Goal: Navigation & Orientation: Find specific page/section

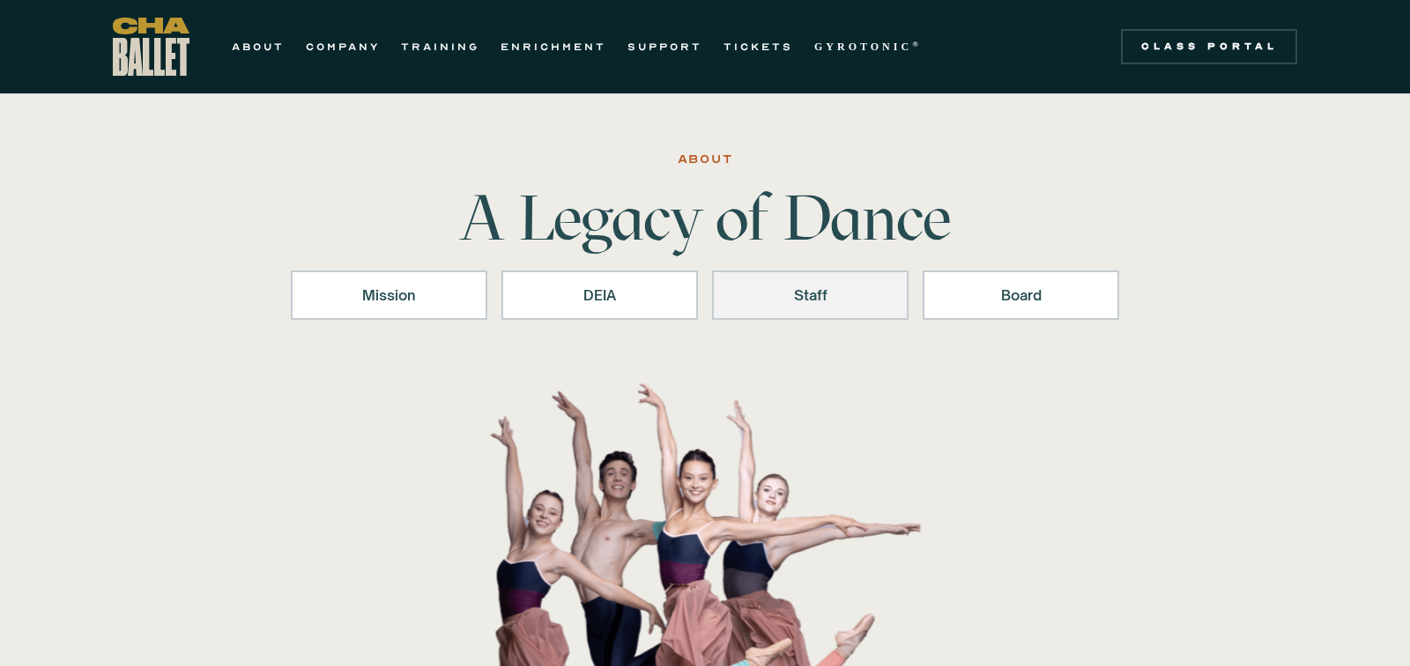
click at [862, 292] on div "Staff" at bounding box center [810, 295] width 151 height 21
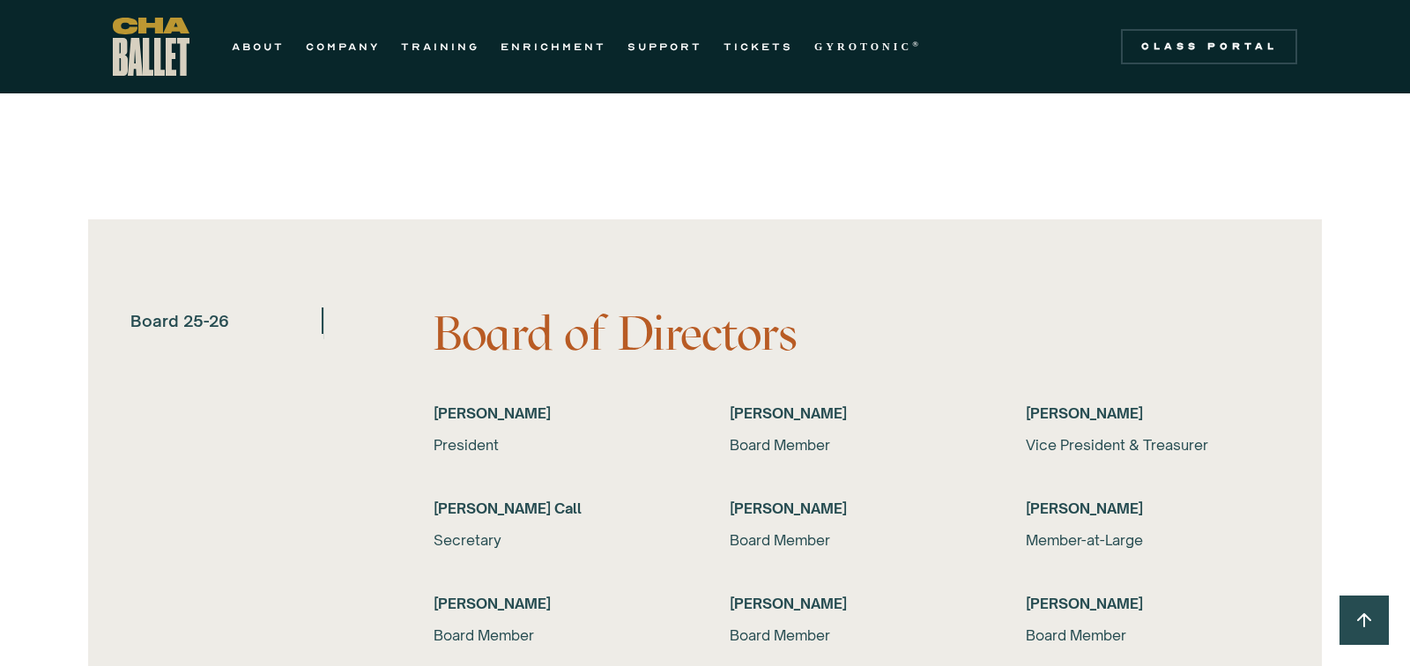
scroll to position [3366, 0]
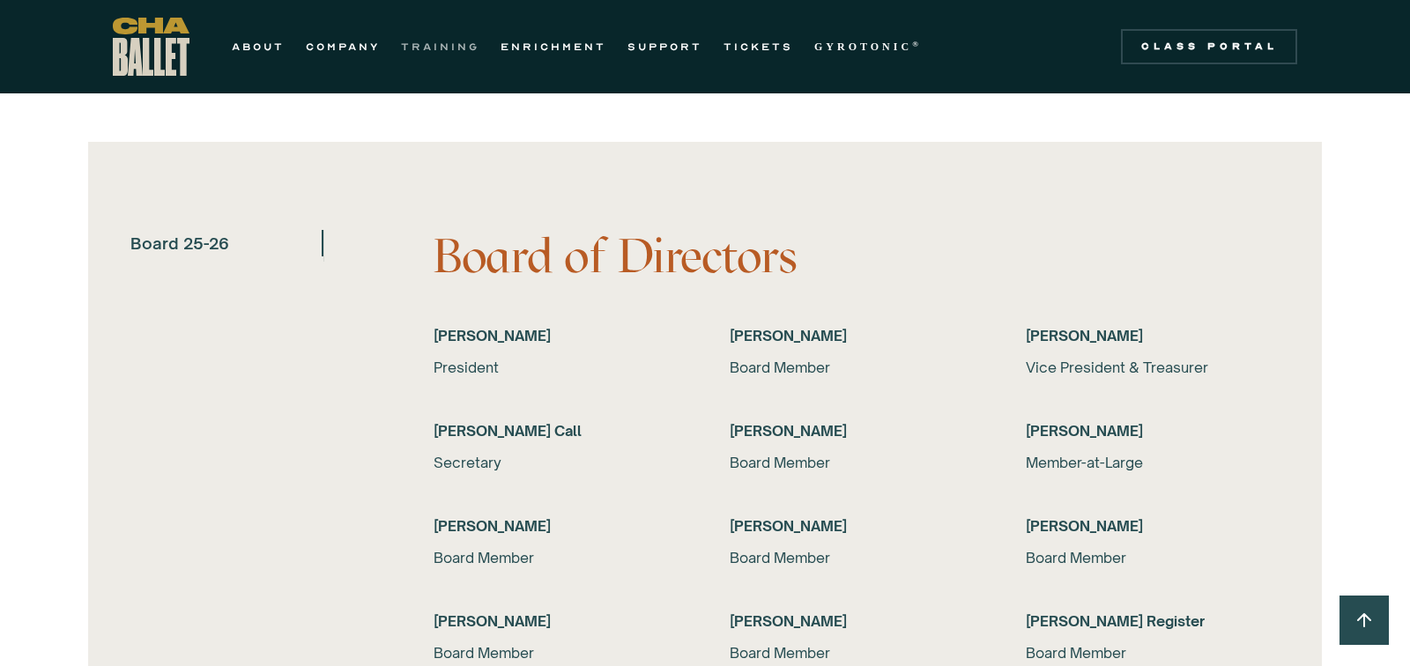
click at [445, 43] on link "TRAINING" at bounding box center [440, 46] width 78 height 21
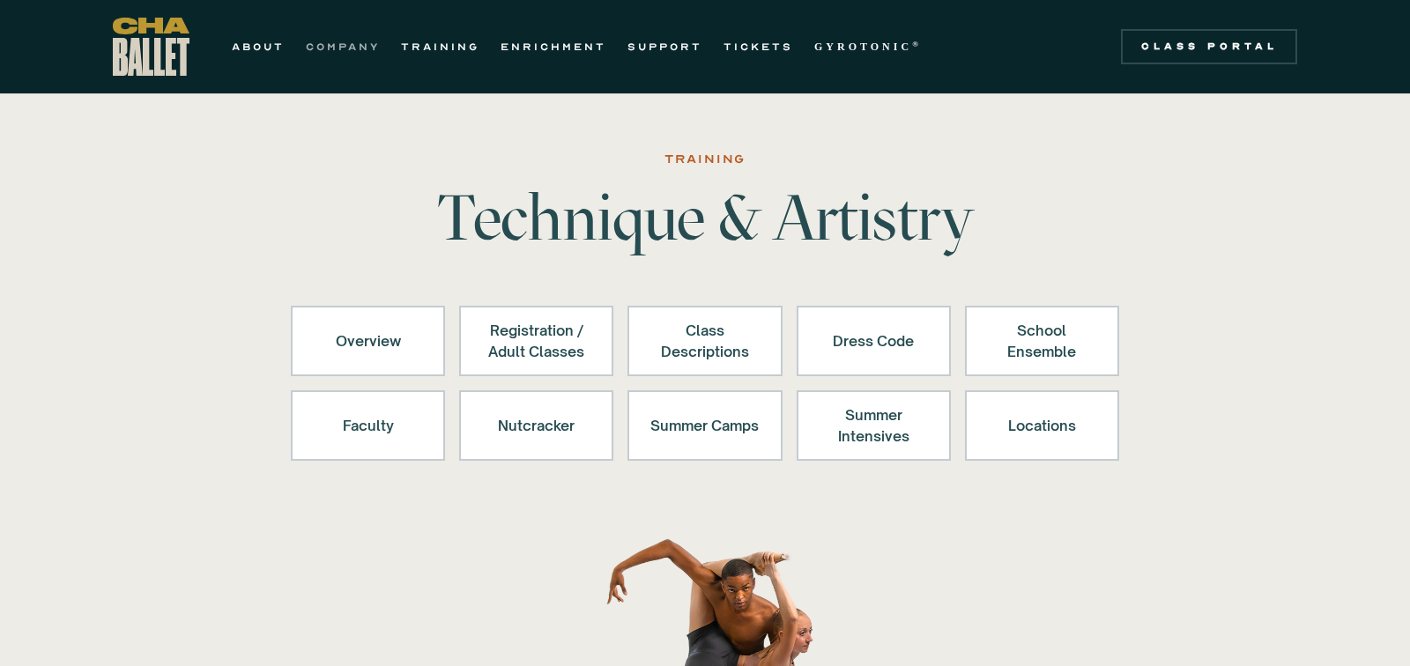
click at [344, 51] on link "COMPANY" at bounding box center [343, 46] width 74 height 21
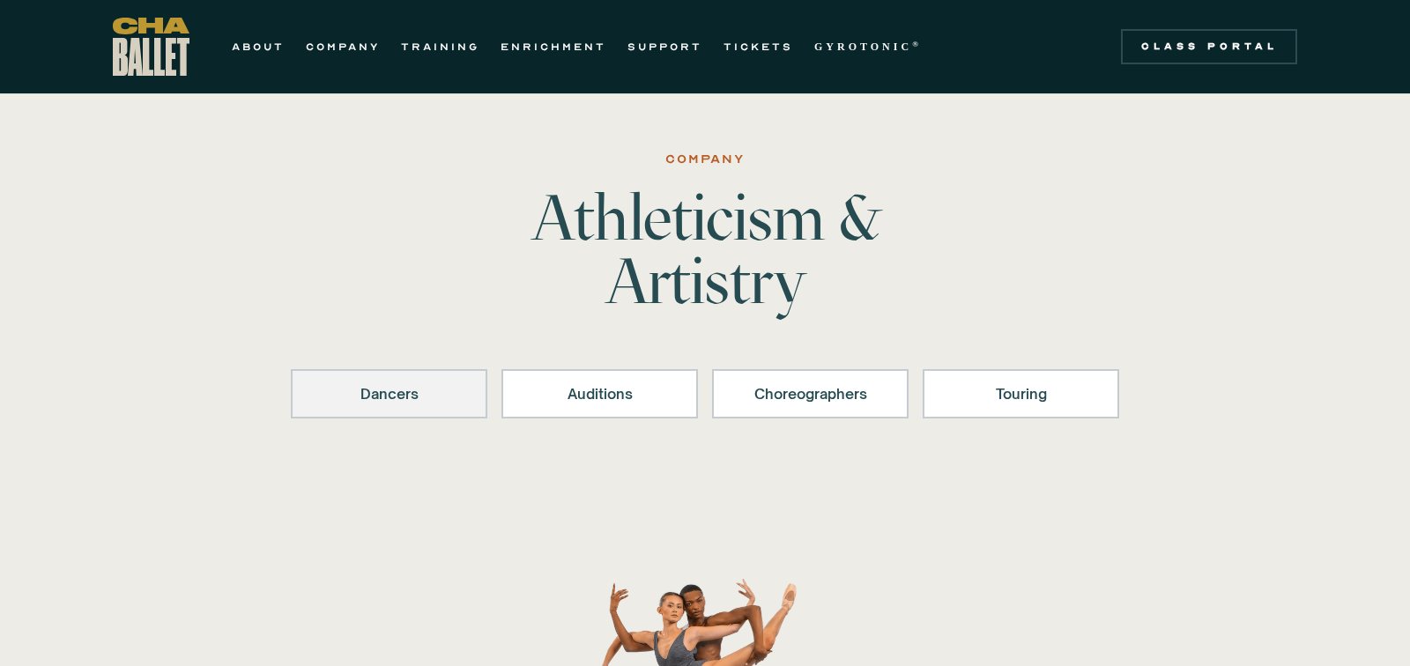
click at [379, 388] on div "Dancers" at bounding box center [389, 393] width 151 height 21
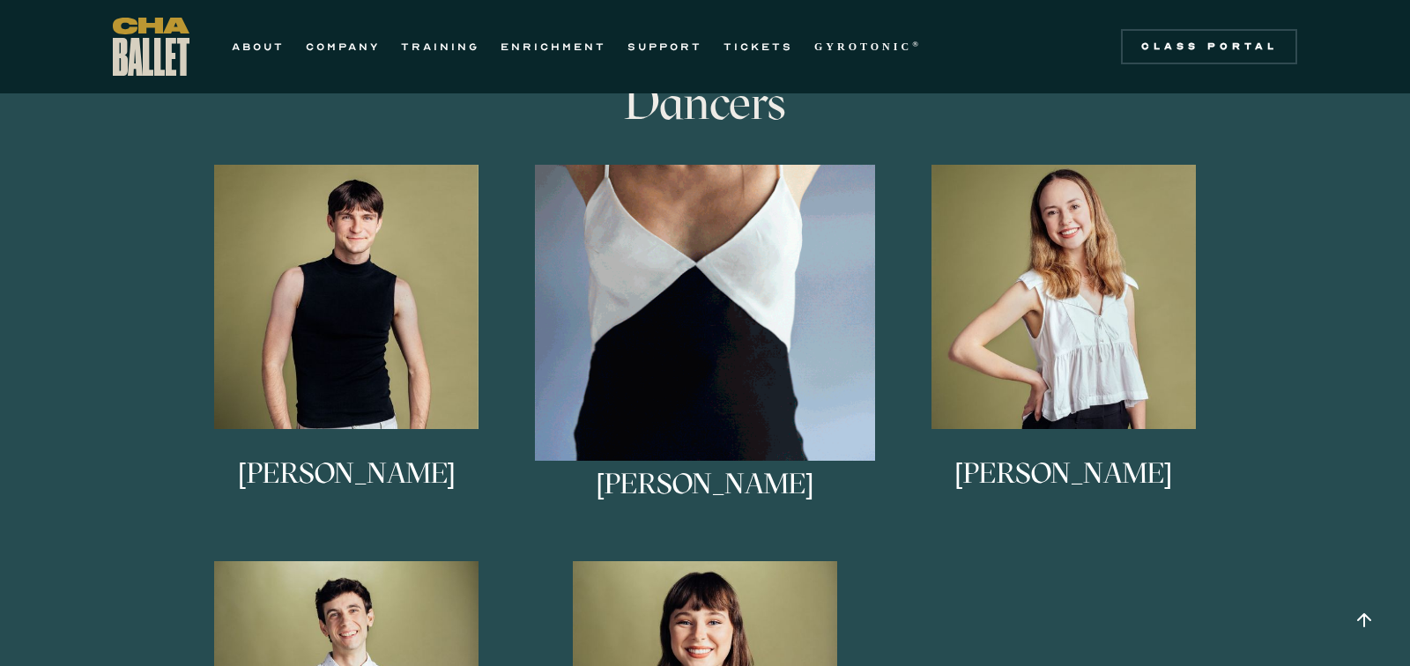
scroll to position [1061, 0]
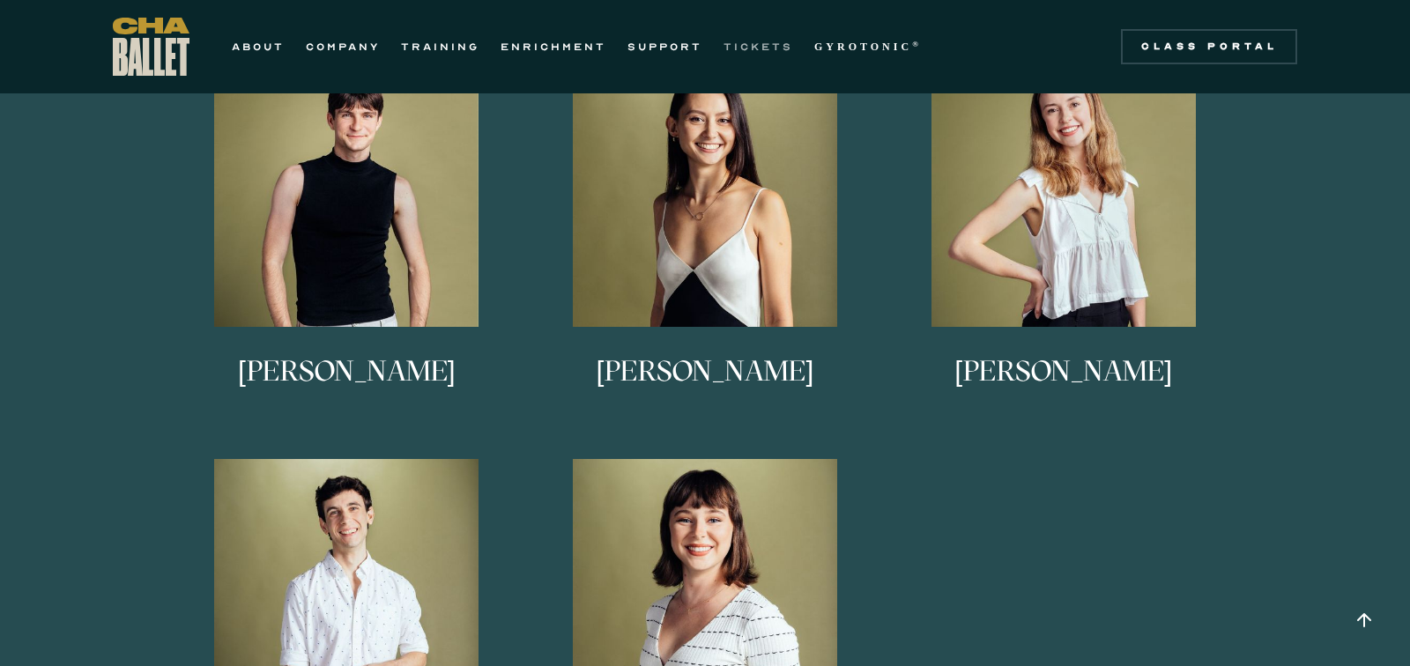
click at [754, 44] on link "TICKETS" at bounding box center [758, 46] width 70 height 21
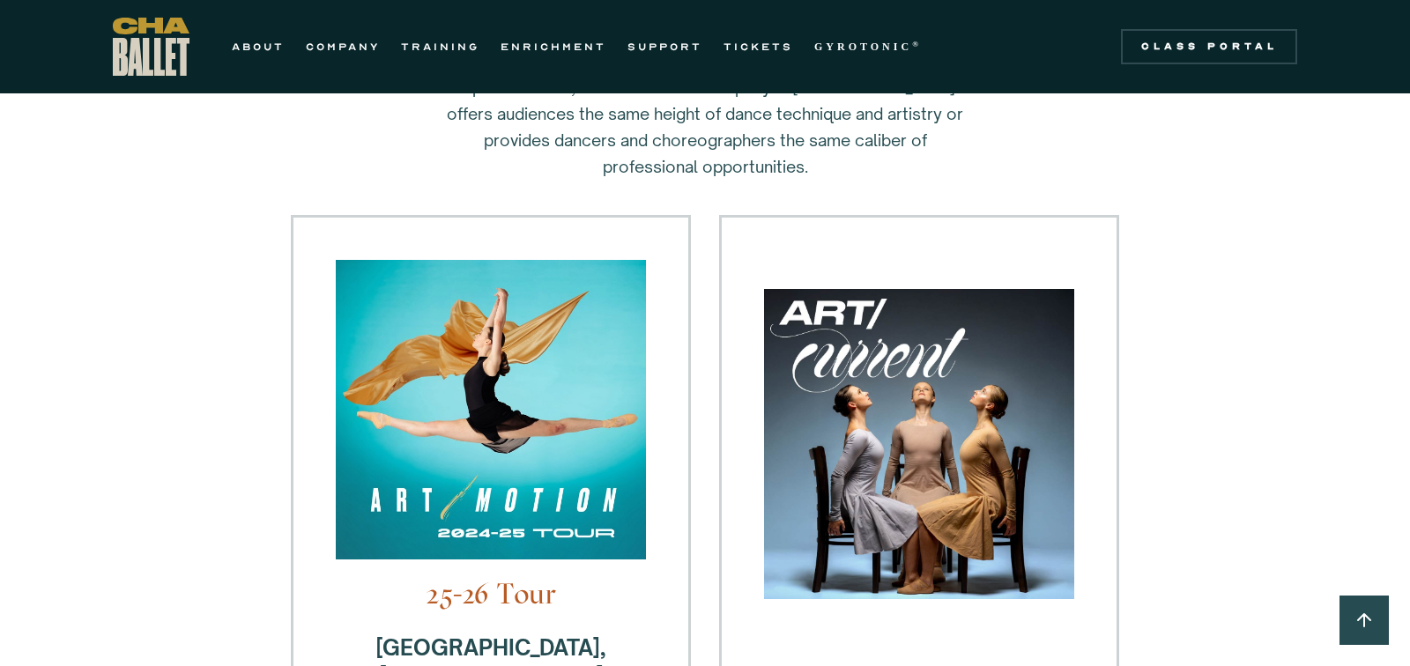
scroll to position [218, 0]
